Goal: Task Accomplishment & Management: Manage account settings

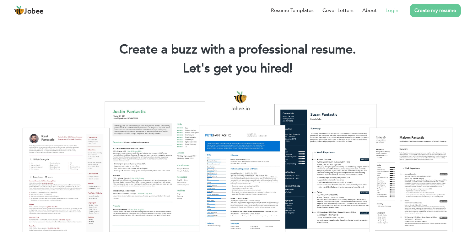
click at [394, 12] on link "Login" at bounding box center [392, 11] width 13 height 8
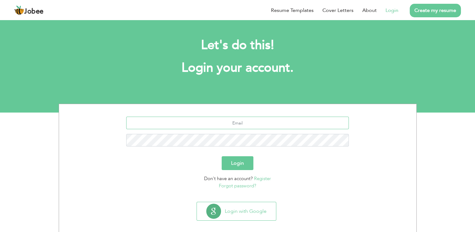
click at [232, 124] on input "text" at bounding box center [237, 122] width 223 height 13
type input "abdul.wahab14@hotmail.com"
click at [222, 156] on button "Login" at bounding box center [238, 163] width 32 height 14
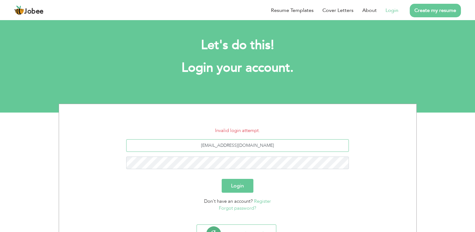
click at [281, 145] on input "[EMAIL_ADDRESS][DOMAIN_NAME]" at bounding box center [237, 145] width 223 height 13
type input "[EMAIL_ADDRESS][DOMAIN_NAME]"
click at [222, 179] on button "Login" at bounding box center [238, 186] width 32 height 14
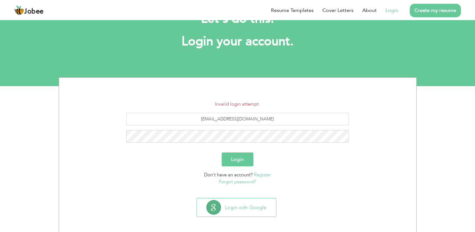
scroll to position [29, 0]
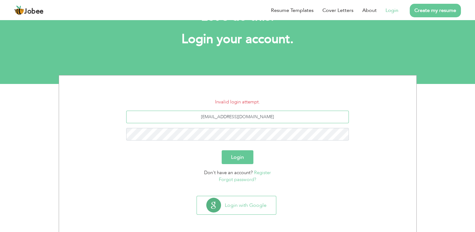
click at [273, 119] on input "[EMAIL_ADDRESS][DOMAIN_NAME]" at bounding box center [237, 117] width 223 height 13
type input "[EMAIL_ADDRESS][DOMAIN_NAME]"
click at [222, 150] on button "Login" at bounding box center [238, 157] width 32 height 14
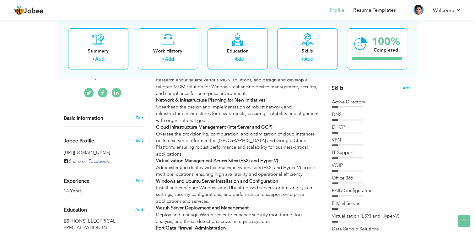
scroll to position [31, 0]
